Goal: Task Accomplishment & Management: Manage account settings

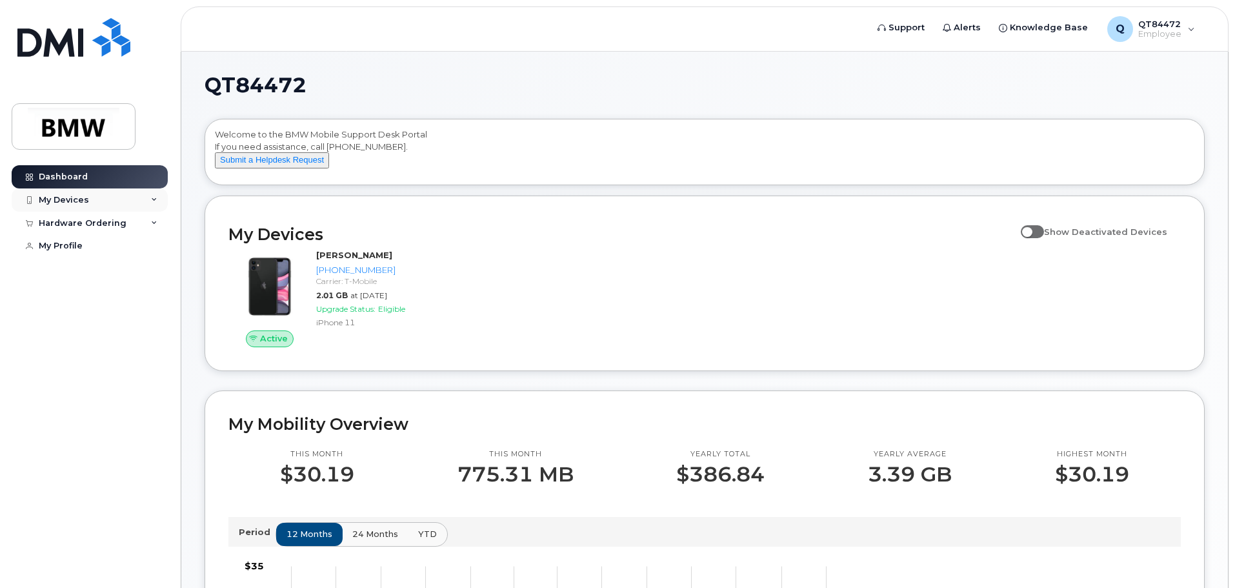
click at [153, 203] on icon at bounding box center [154, 200] width 6 height 6
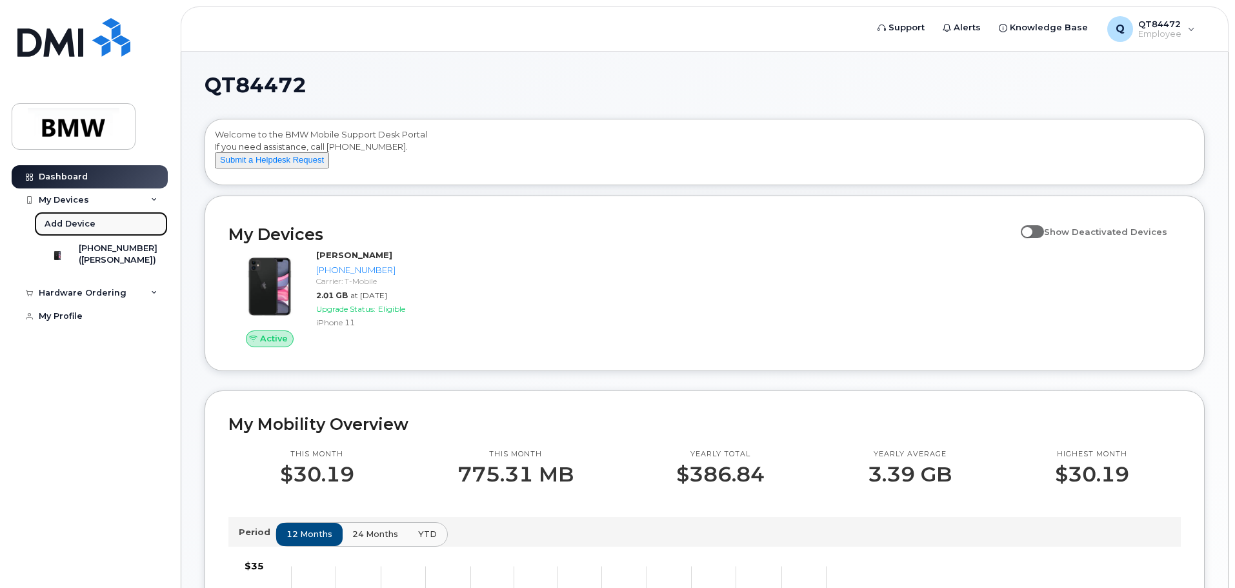
click at [110, 222] on link "Add Device" at bounding box center [101, 224] width 134 height 25
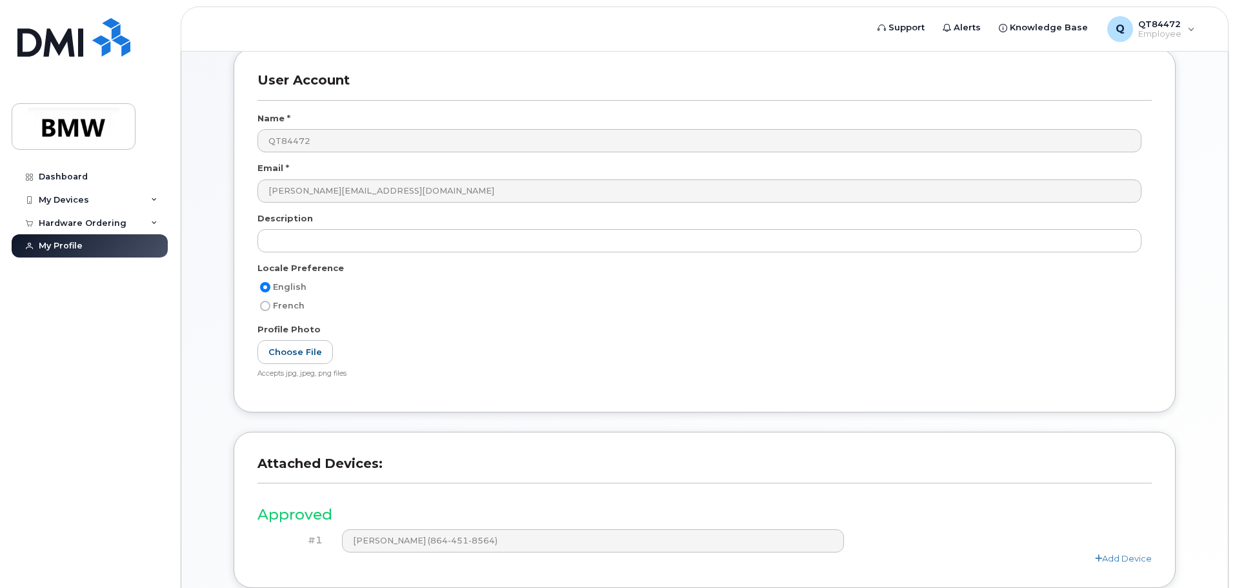
scroll to position [179, 0]
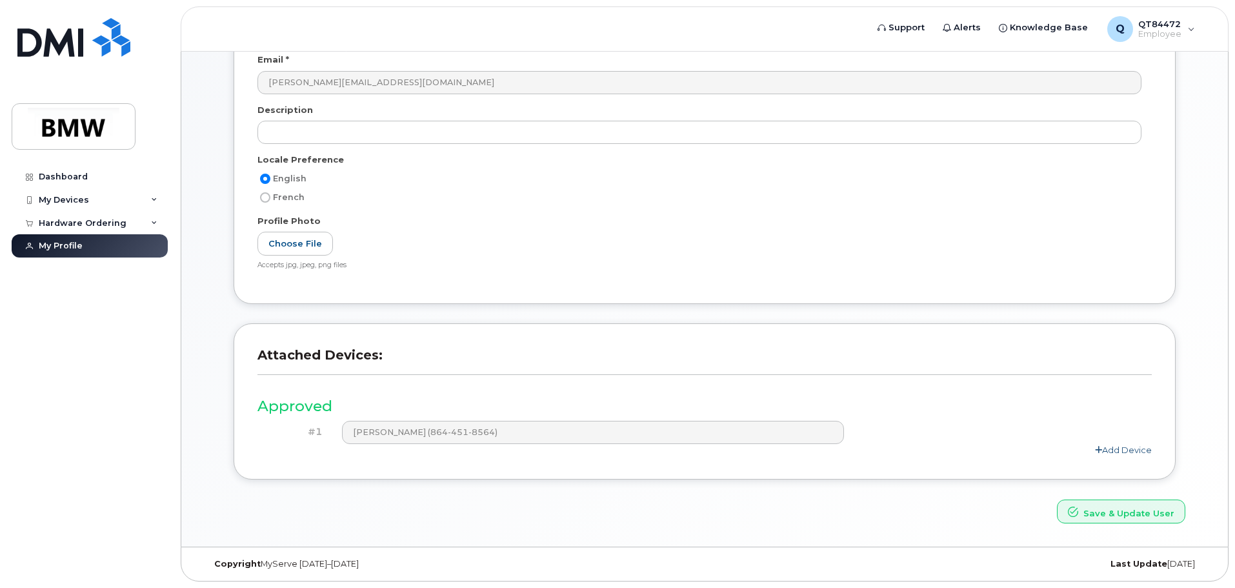
click at [1137, 447] on link "Add Device" at bounding box center [1123, 450] width 57 height 10
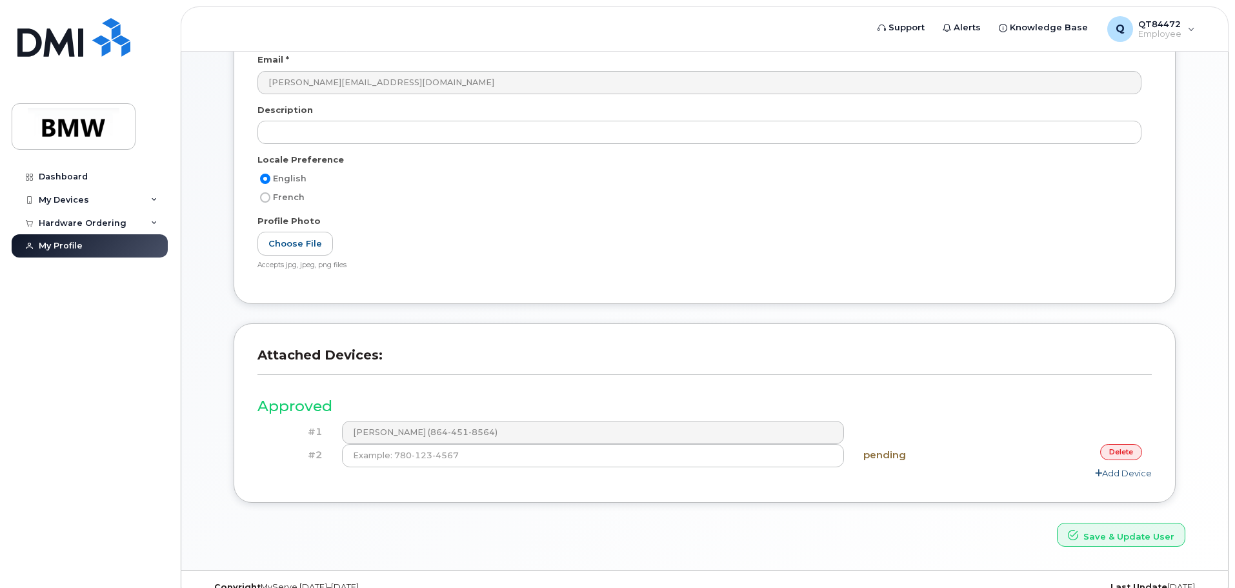
click at [1137, 447] on link "delete" at bounding box center [1121, 452] width 42 height 16
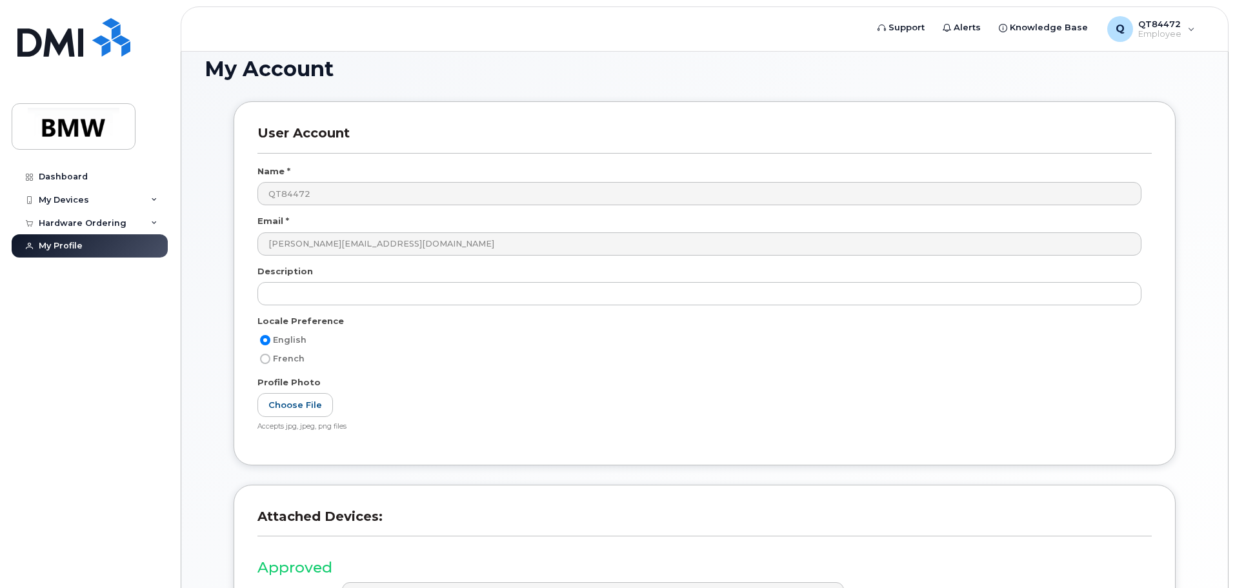
scroll to position [0, 0]
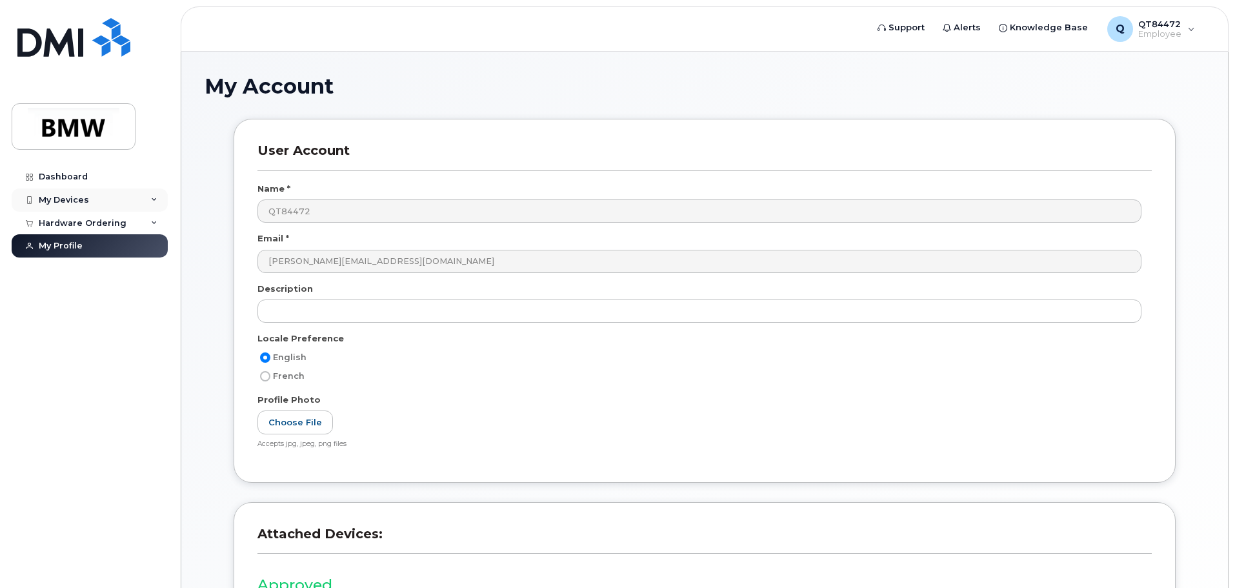
click at [148, 202] on div "My Devices" at bounding box center [90, 199] width 156 height 23
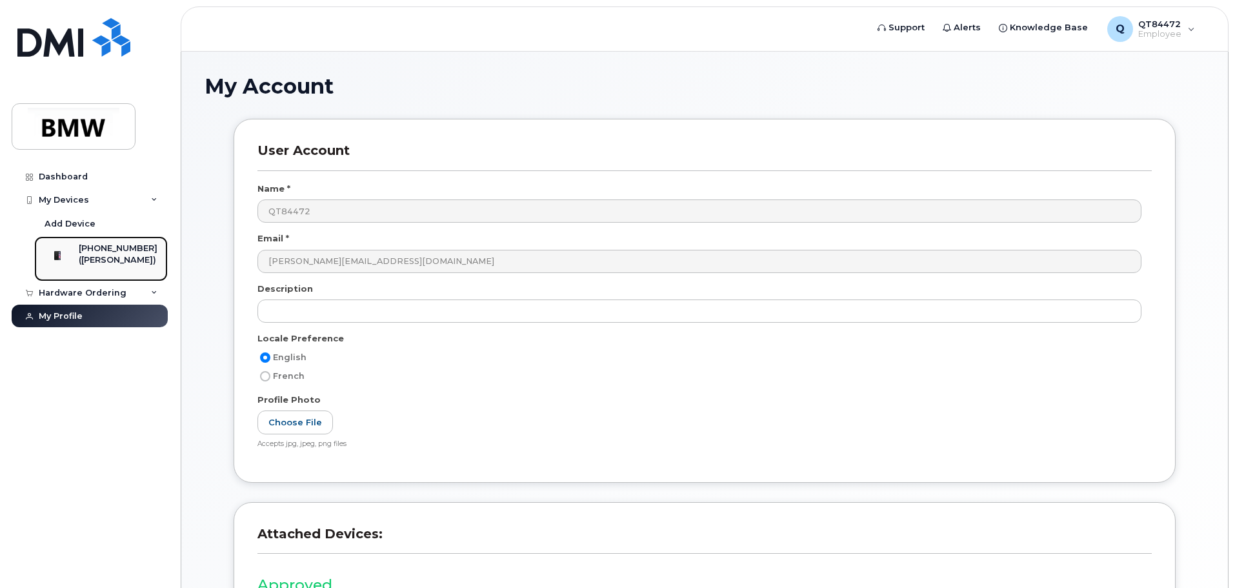
click at [134, 257] on div "([PERSON_NAME])" at bounding box center [118, 260] width 79 height 12
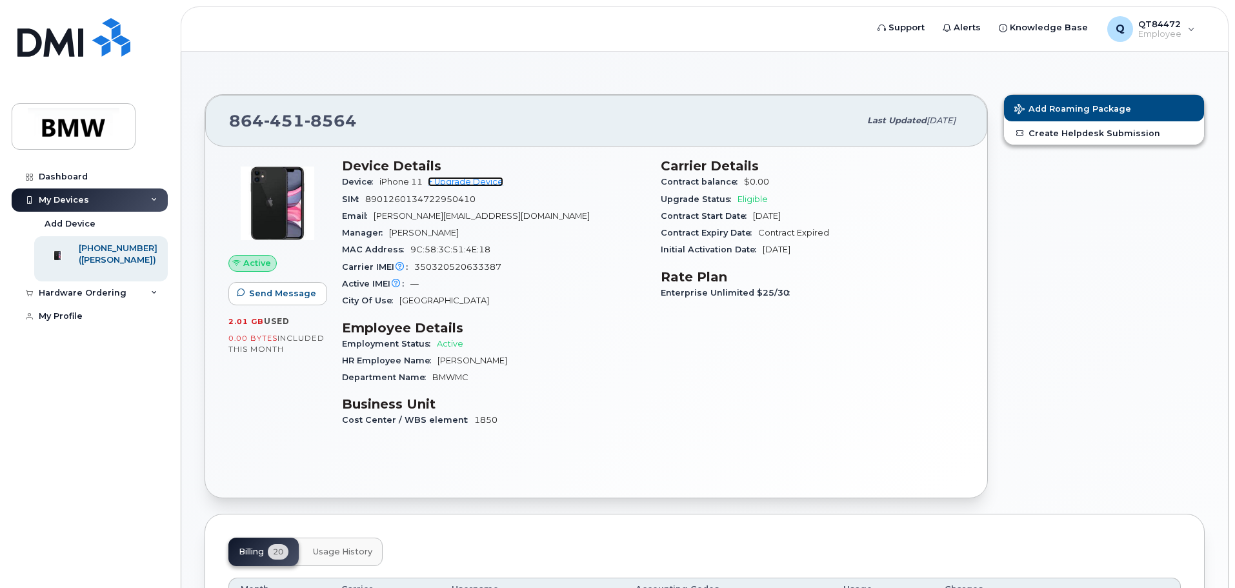
click at [487, 183] on link "+ Upgrade Device" at bounding box center [466, 182] width 76 height 10
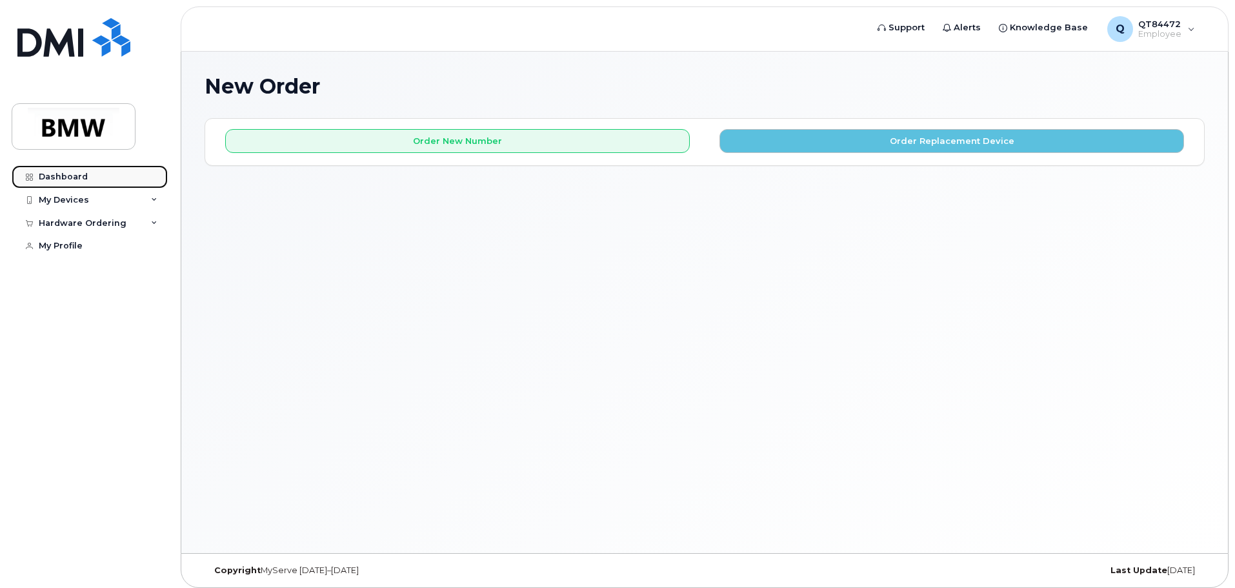
click at [140, 175] on link "Dashboard" at bounding box center [90, 176] width 156 height 23
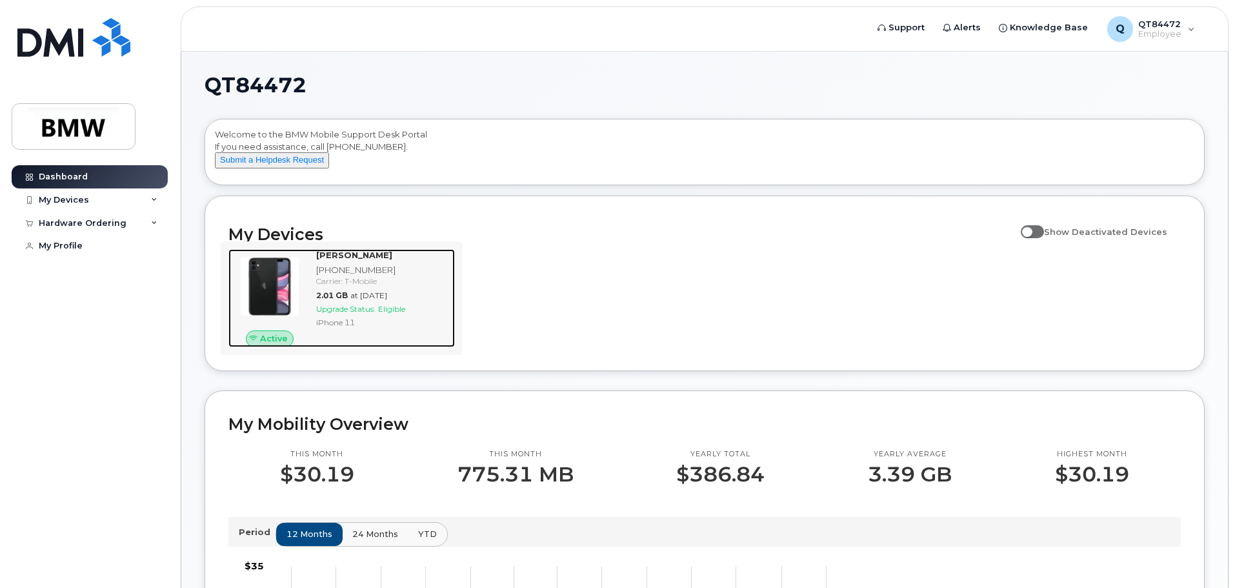
click at [279, 267] on img at bounding box center [270, 287] width 62 height 62
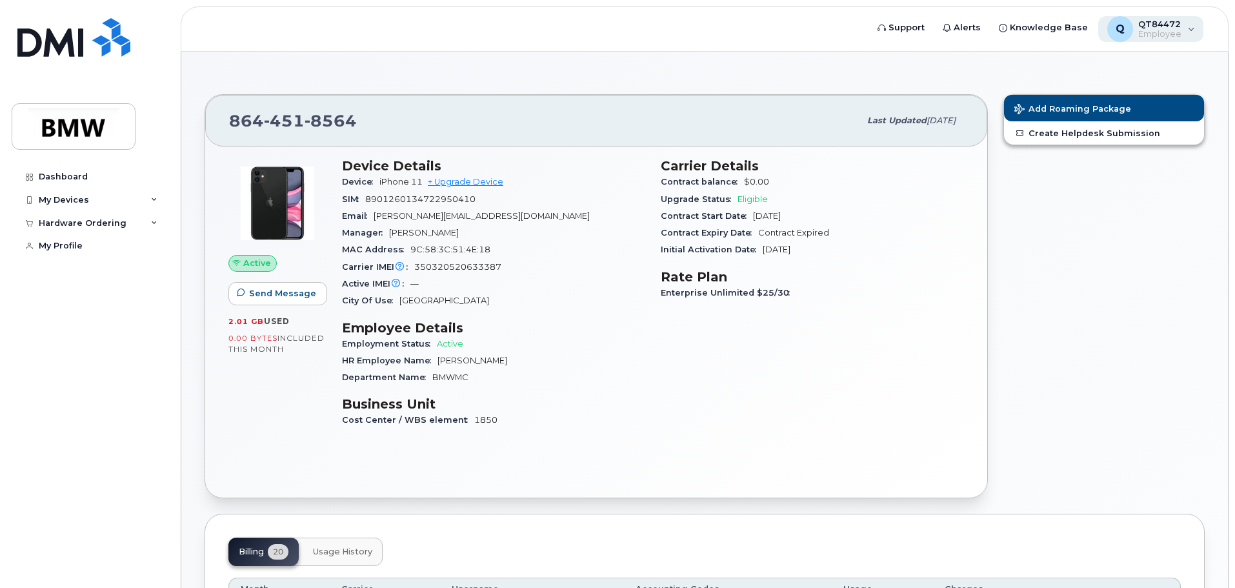
click at [1155, 33] on span "Employee" at bounding box center [1159, 34] width 43 height 10
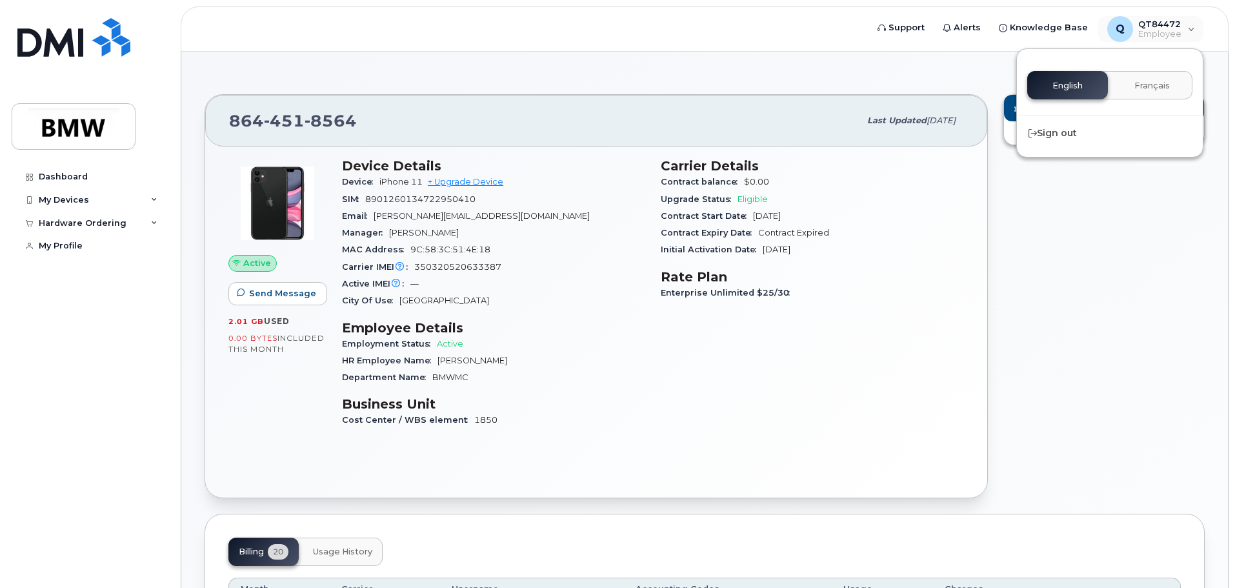
click at [783, 22] on header "Support Alerts Knowledge Base Q QT84472 Employee English Français Sign out" at bounding box center [705, 28] width 1048 height 45
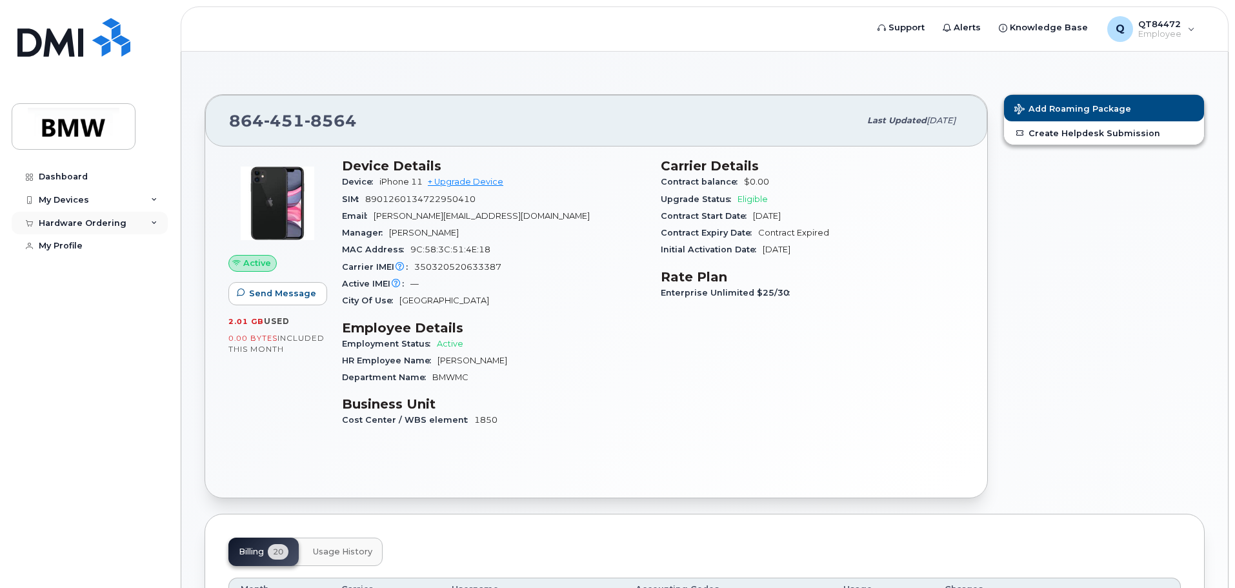
click at [157, 223] on div "Hardware Ordering" at bounding box center [90, 223] width 156 height 23
click at [150, 203] on div "My Devices" at bounding box center [90, 199] width 156 height 23
click at [150, 305] on div "Hardware Ordering" at bounding box center [90, 292] width 156 height 23
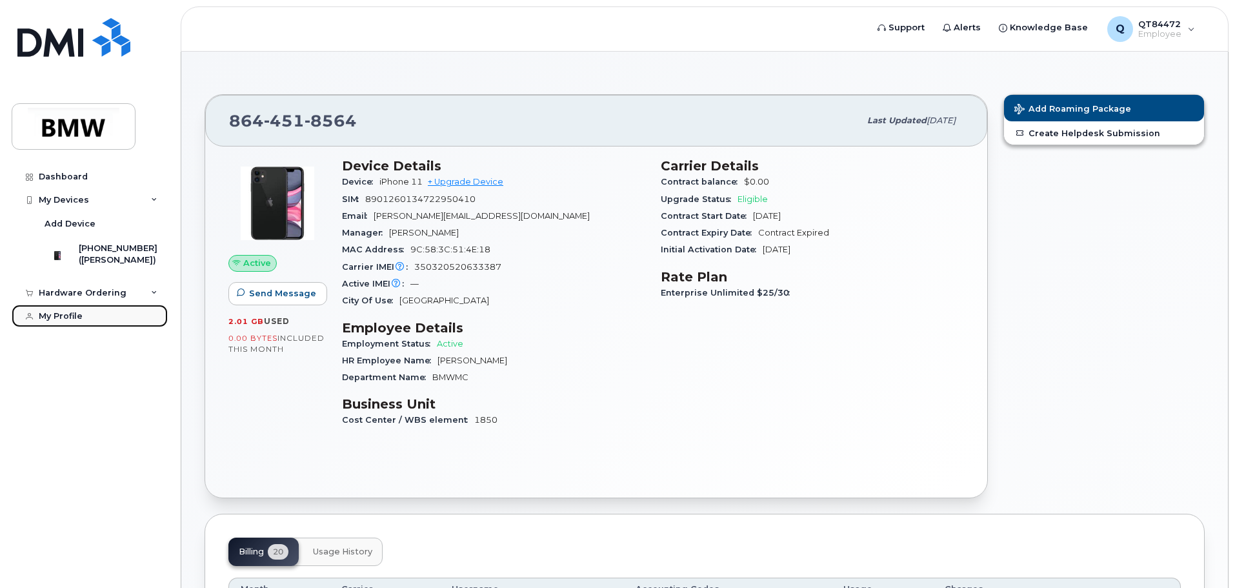
click at [148, 326] on link "My Profile" at bounding box center [90, 316] width 156 height 23
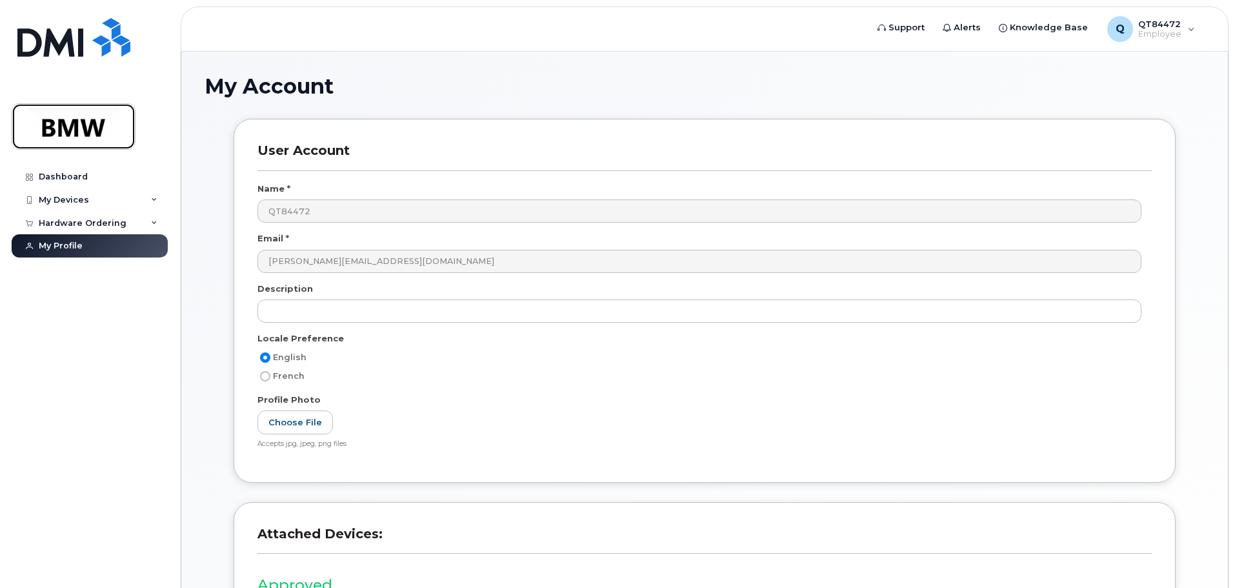
click at [96, 132] on img at bounding box center [73, 126] width 99 height 37
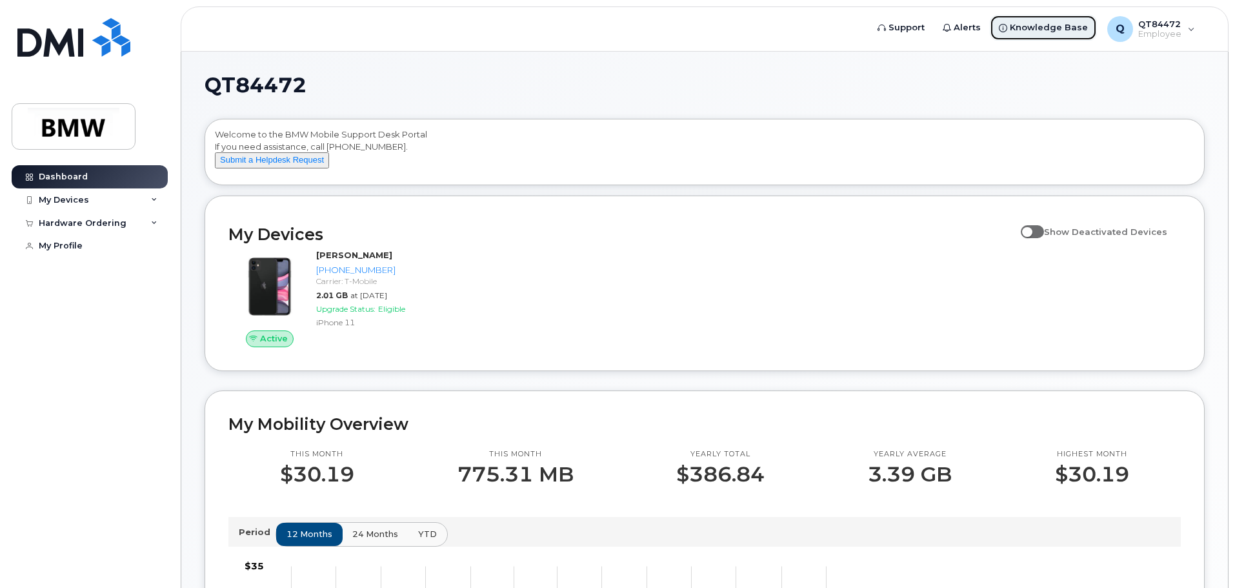
click at [1072, 27] on span "Knowledge Base" at bounding box center [1049, 27] width 78 height 13
click at [263, 168] on button "Submit a Helpdesk Request" at bounding box center [272, 160] width 114 height 16
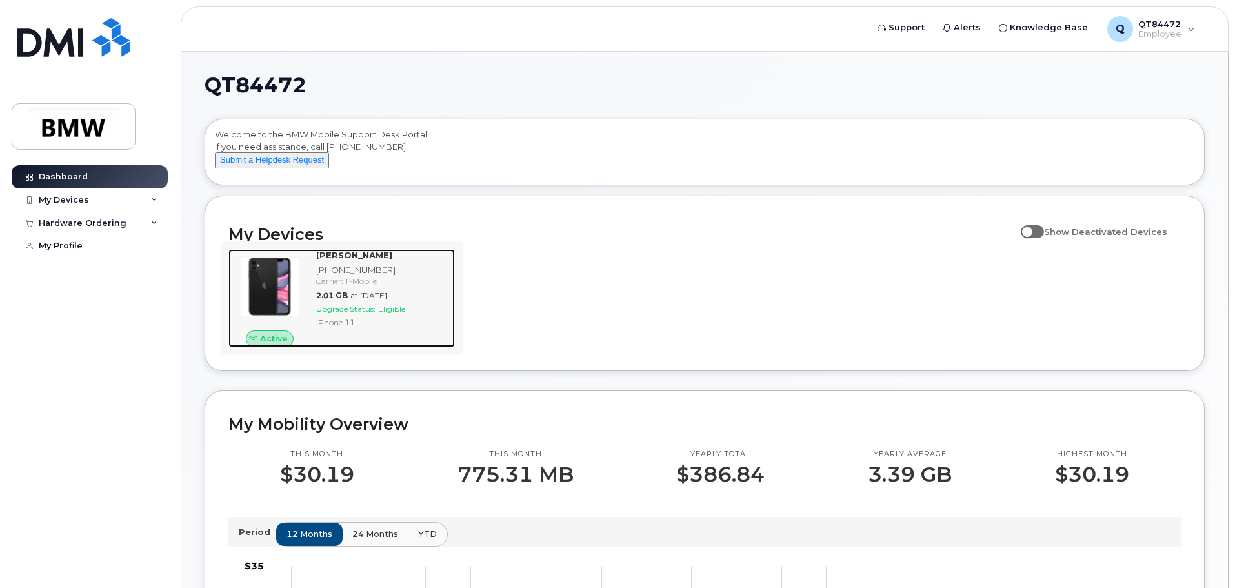
click at [273, 345] on span "Active" at bounding box center [274, 338] width 28 height 12
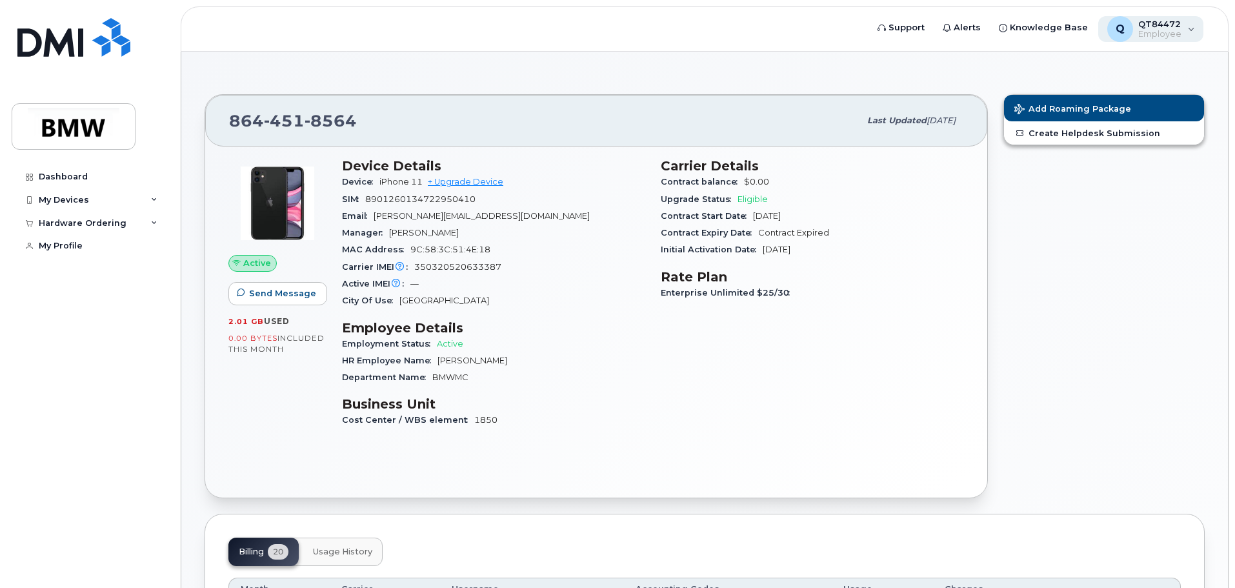
click at [1184, 32] on div "Q QT84472 Employee" at bounding box center [1151, 29] width 106 height 26
